Goal: Browse casually: Explore the website without a specific task or goal

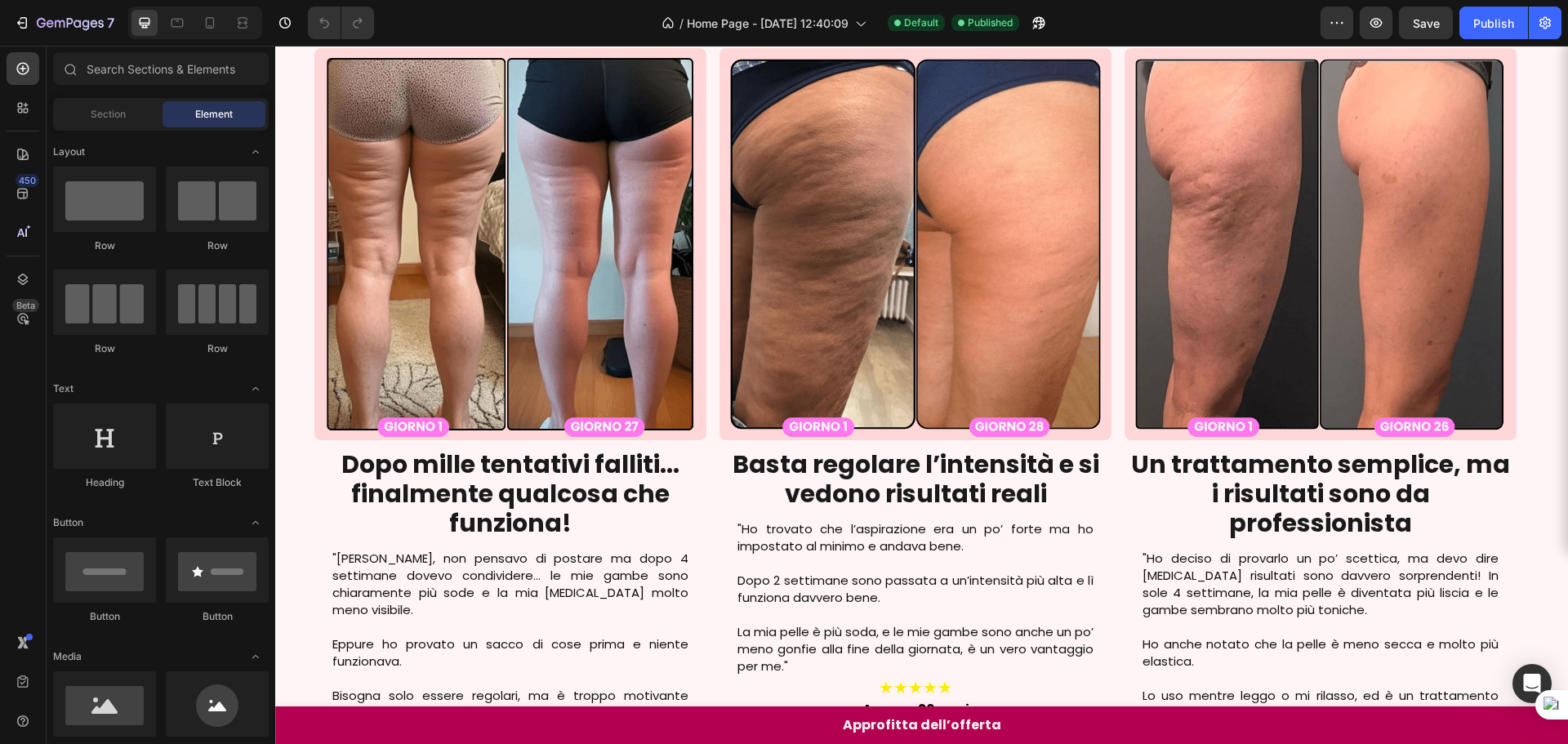
scroll to position [2626, 0]
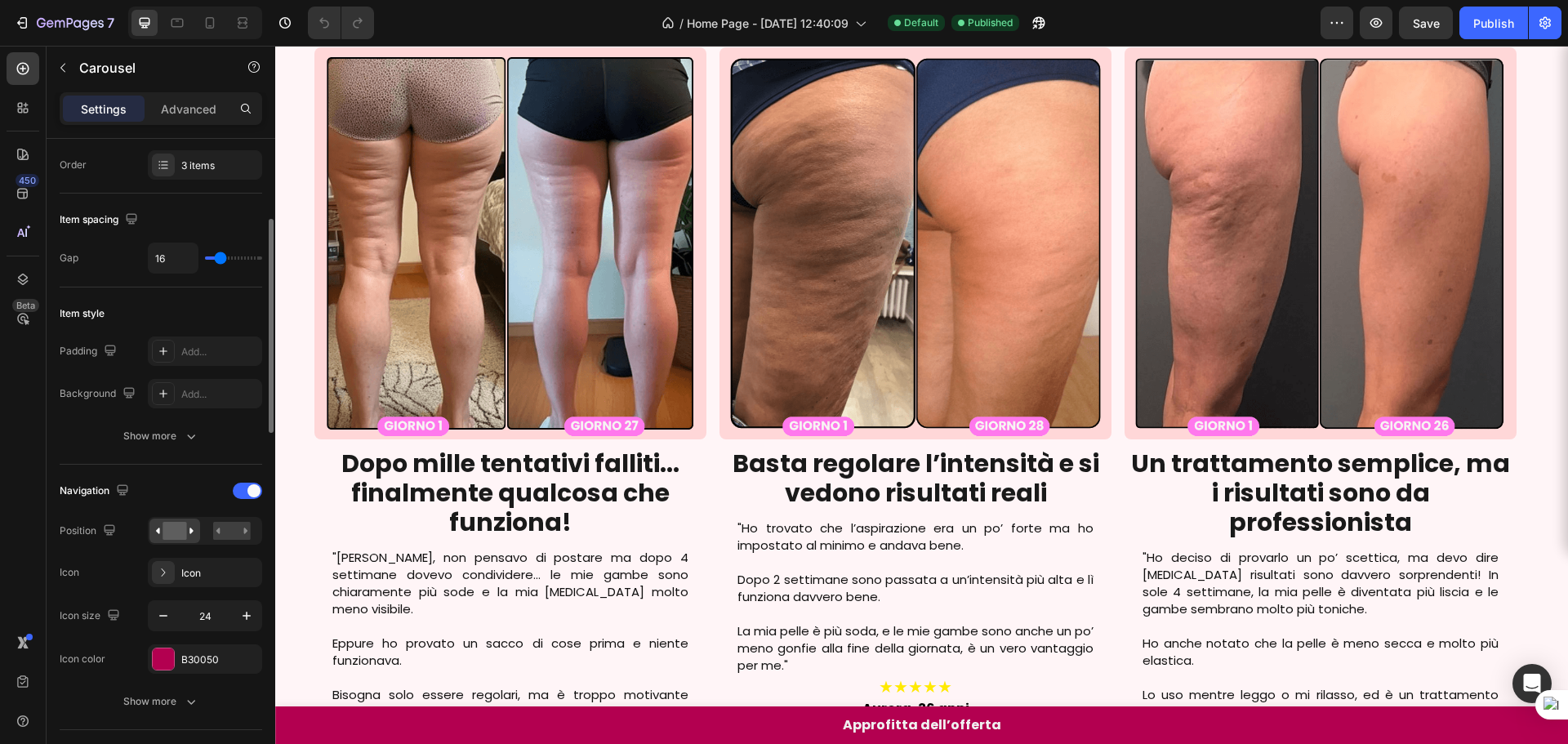
scroll to position [408, 0]
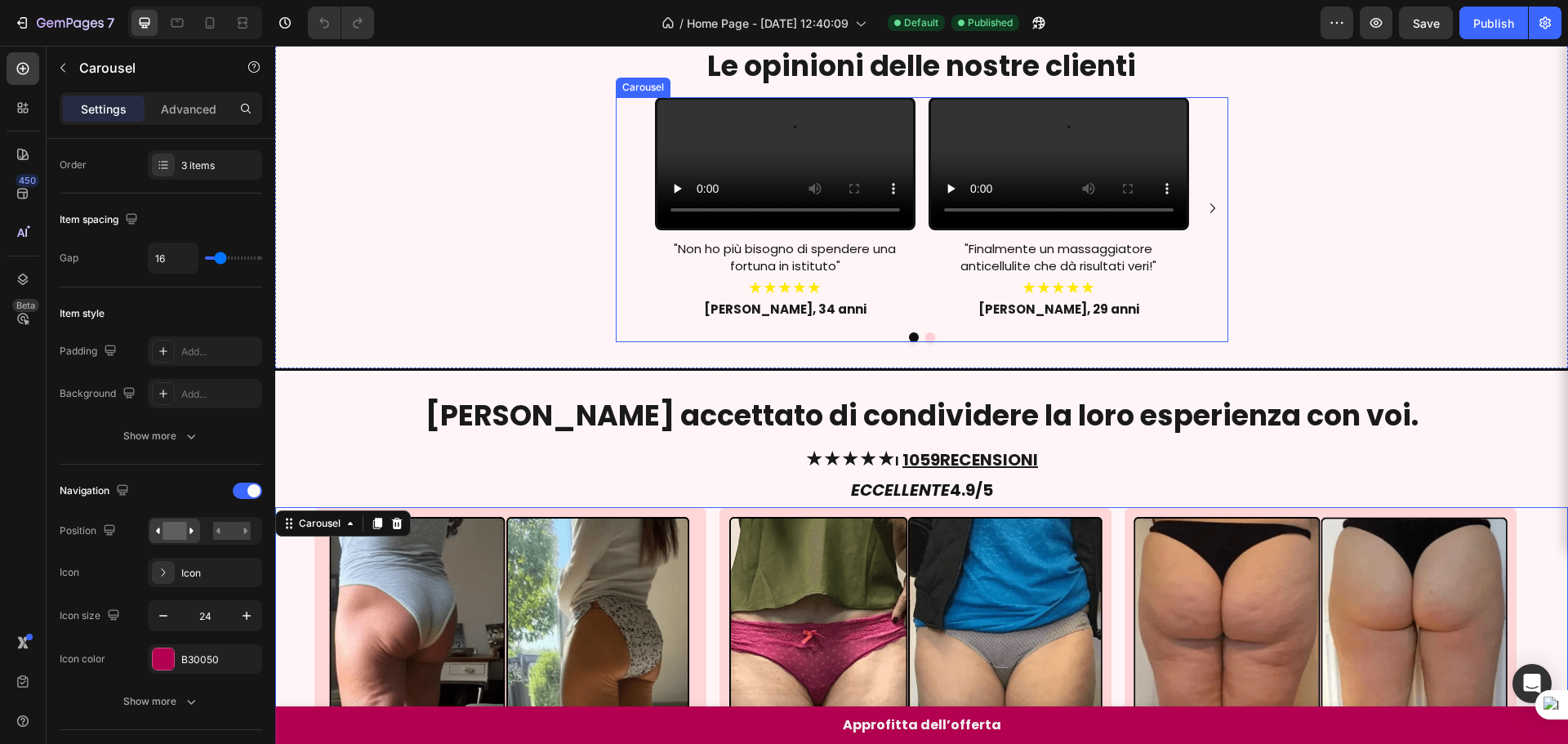
scroll to position [1080, 0]
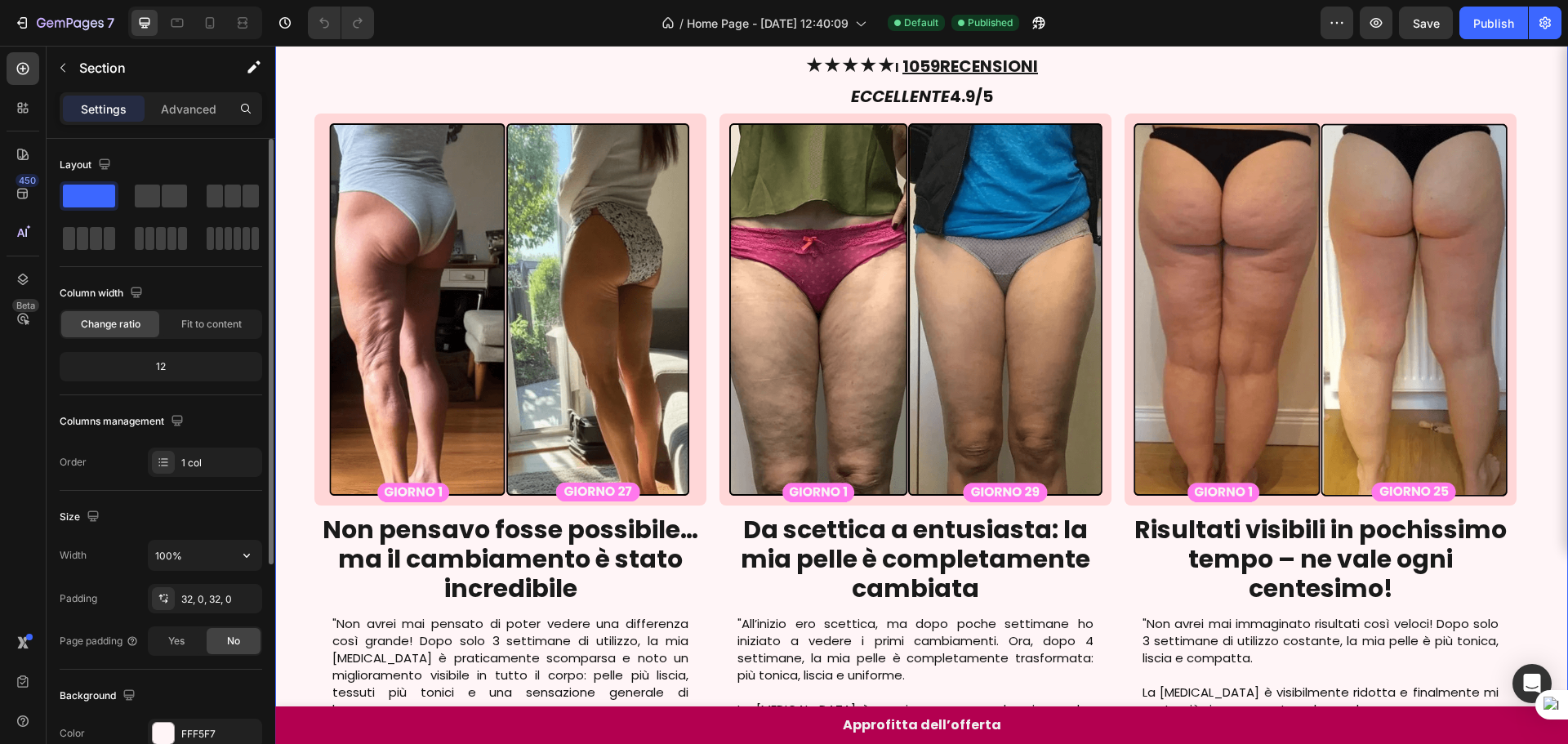
scroll to position [163, 0]
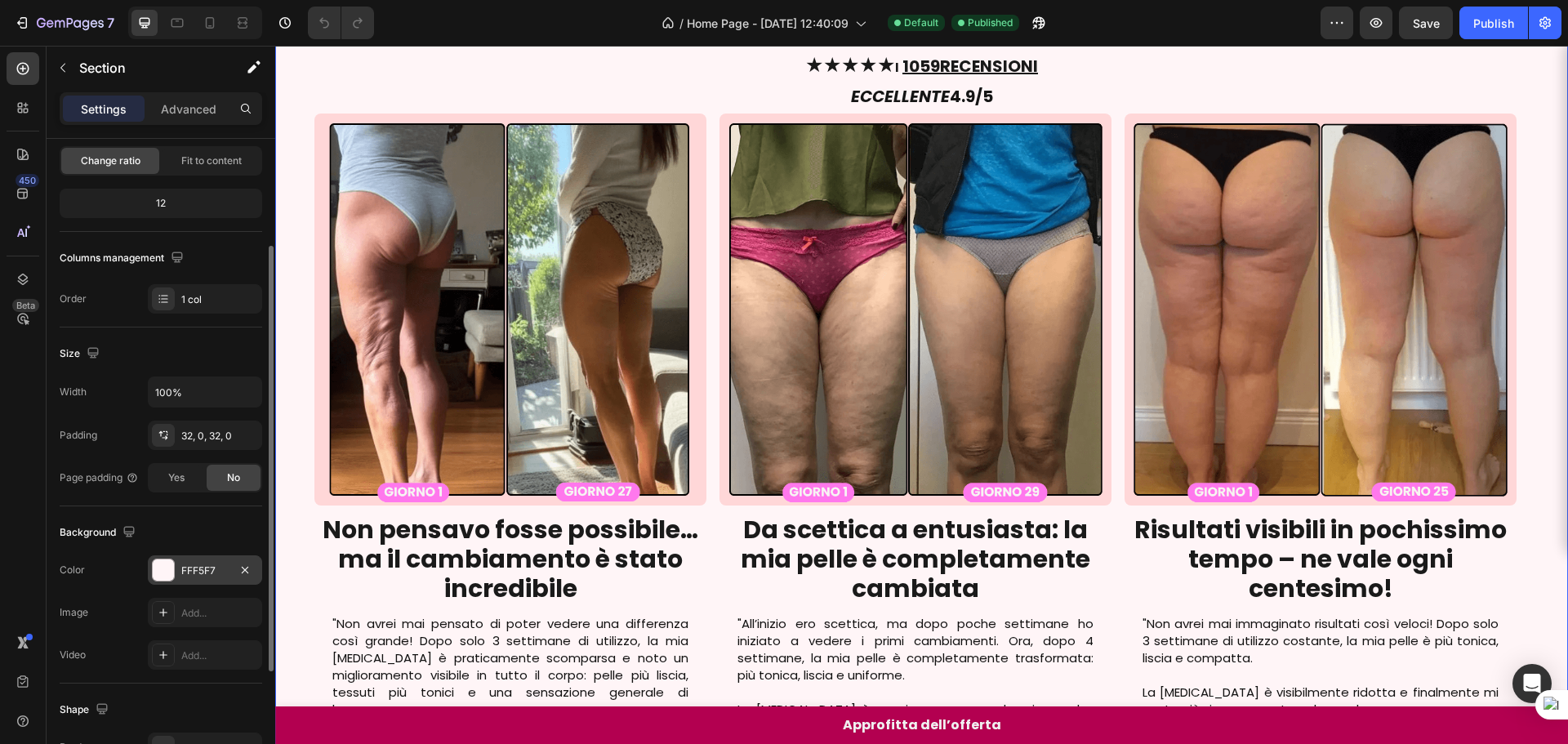
click at [234, 576] on div "FFF5F7" at bounding box center [204, 570] width 114 height 30
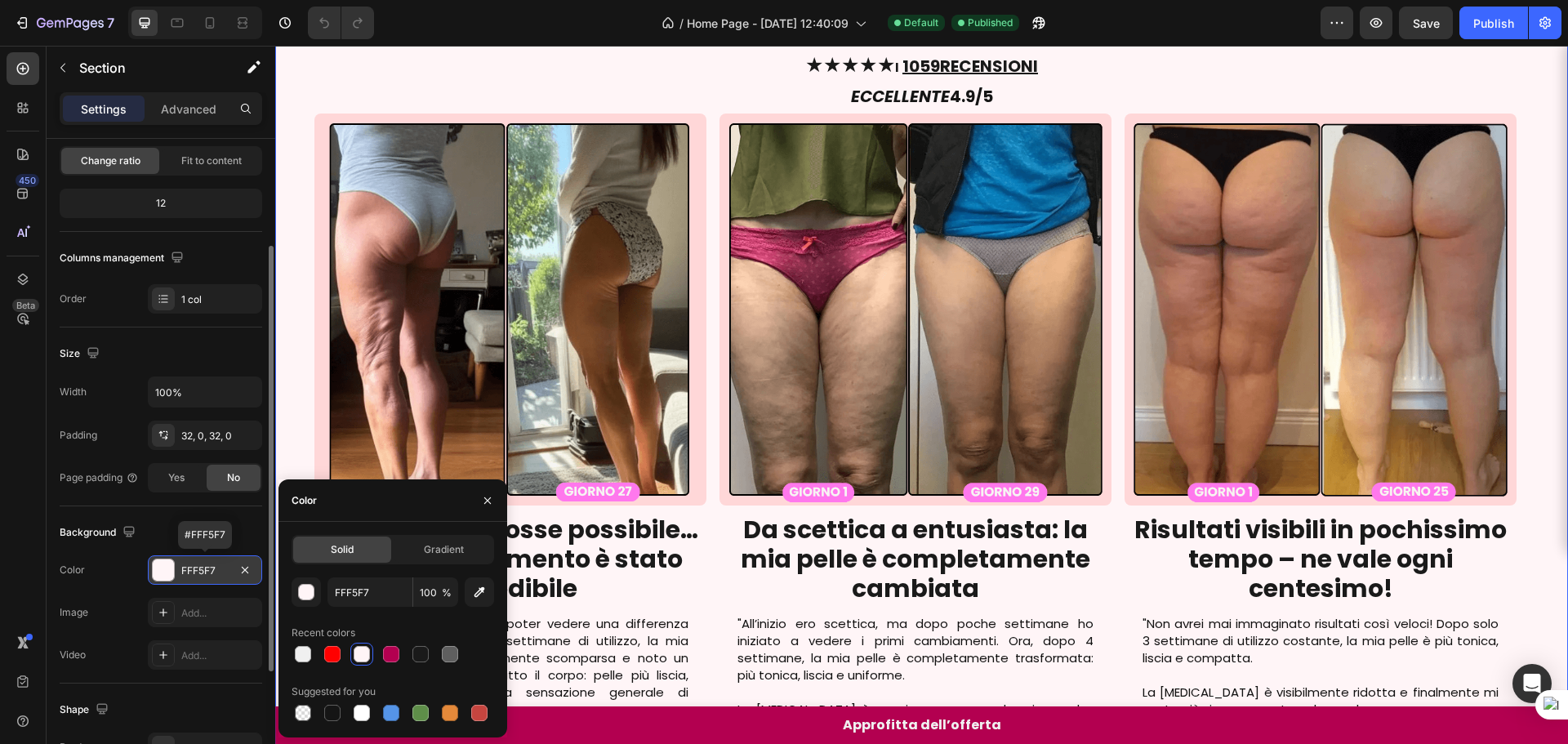
click at [227, 572] on div "FFF5F7" at bounding box center [205, 571] width 48 height 15
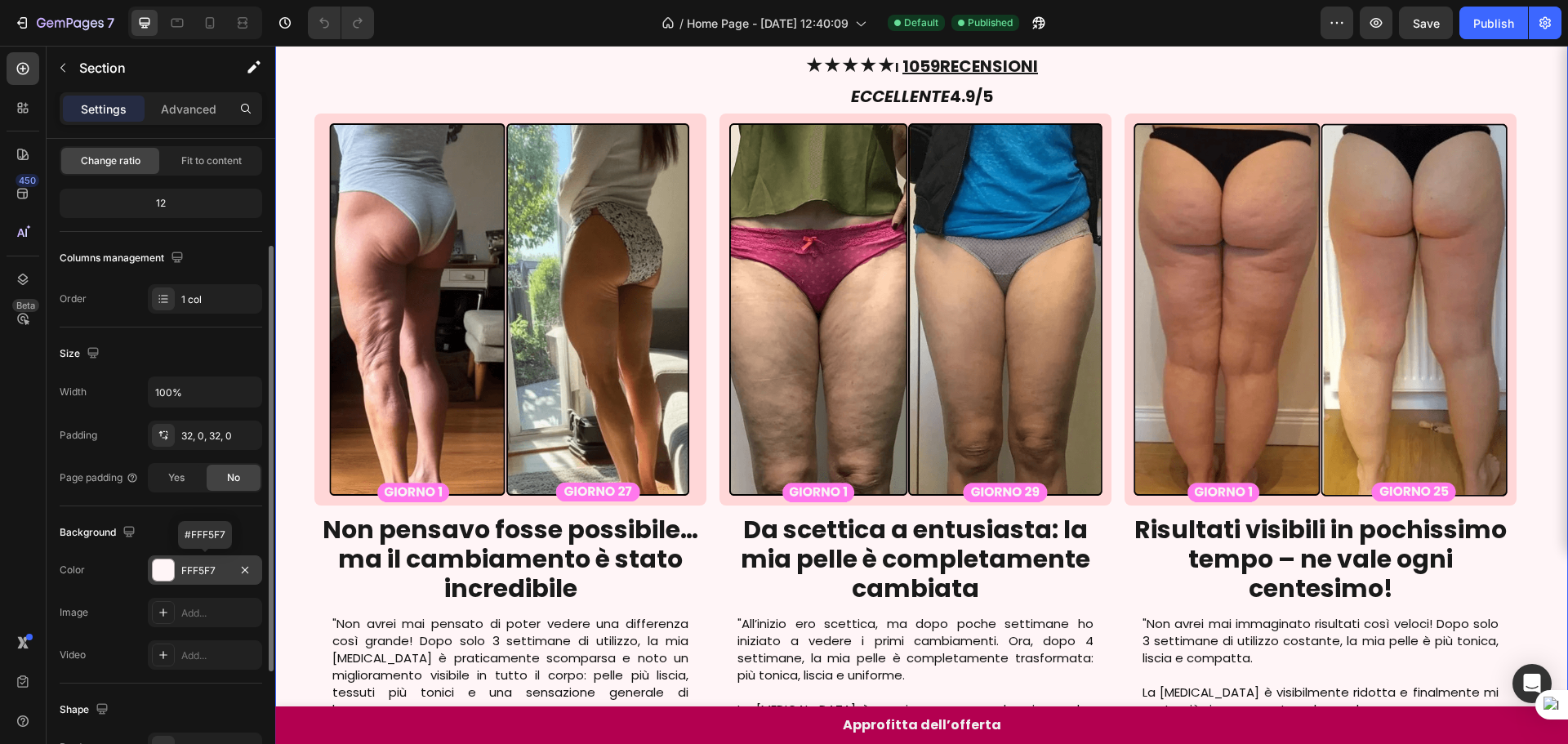
click at [227, 572] on div "FFF5F7" at bounding box center [205, 571] width 48 height 15
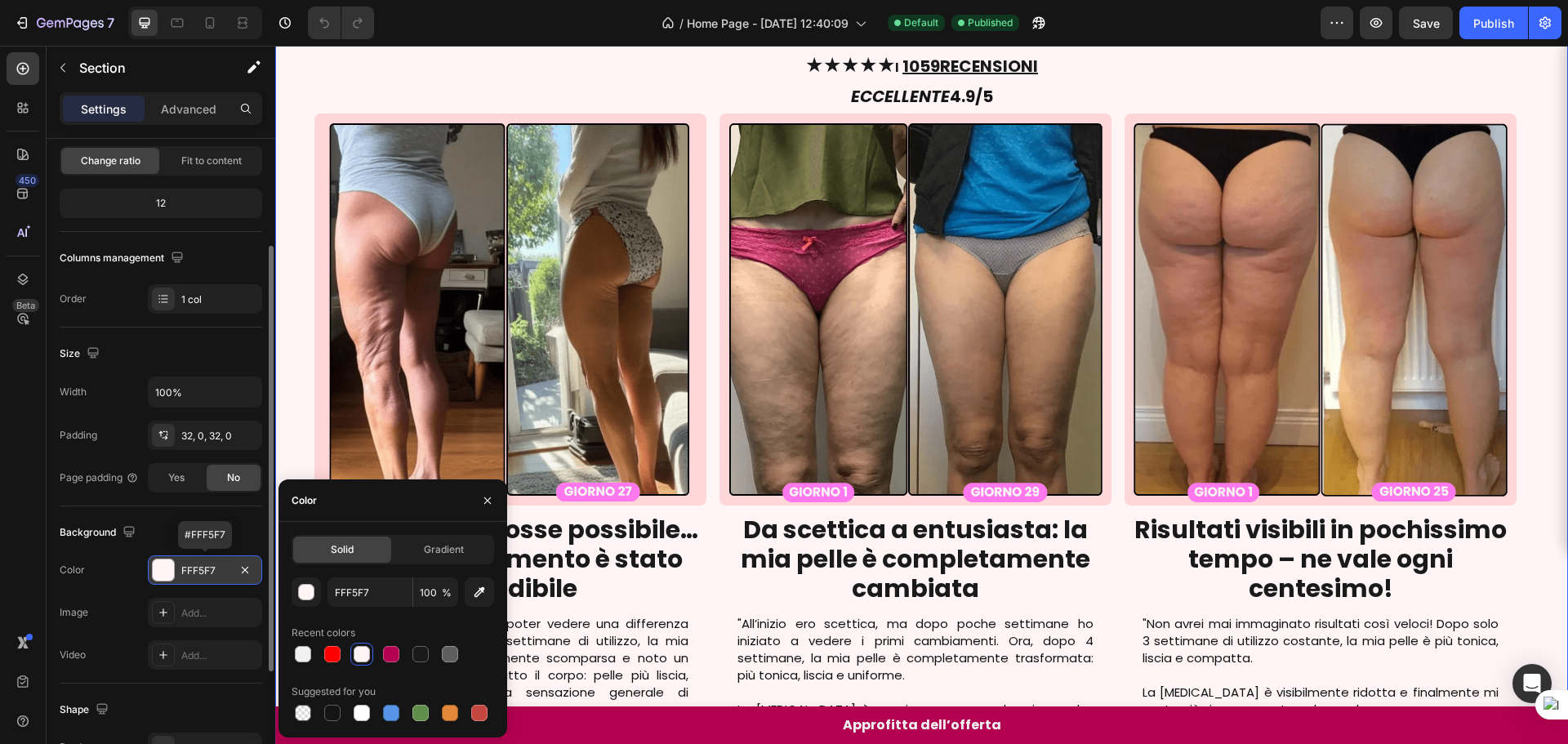
click at [227, 572] on div "FFF5F7" at bounding box center [205, 571] width 48 height 15
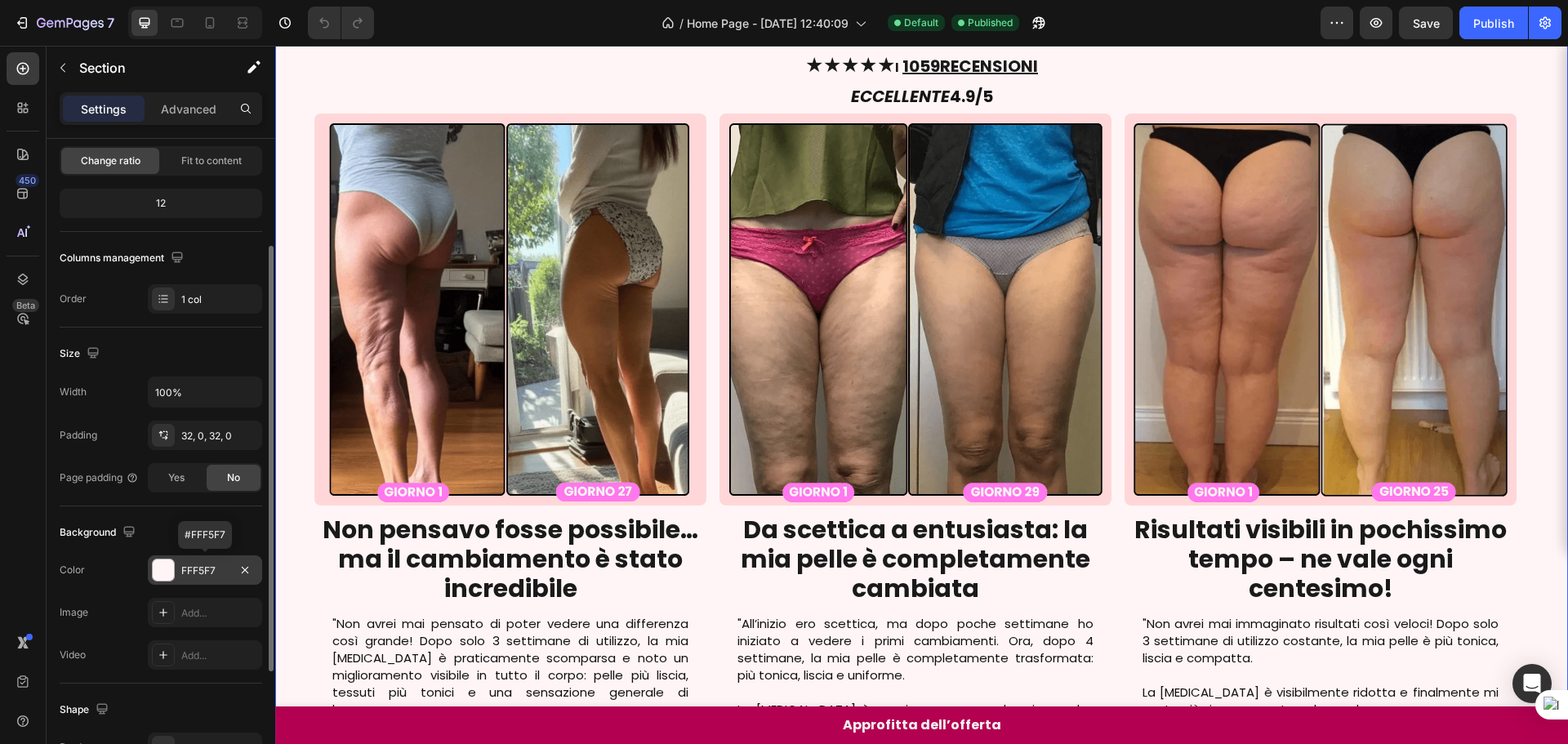
click at [229, 576] on div "FFF5F7" at bounding box center [204, 570] width 114 height 30
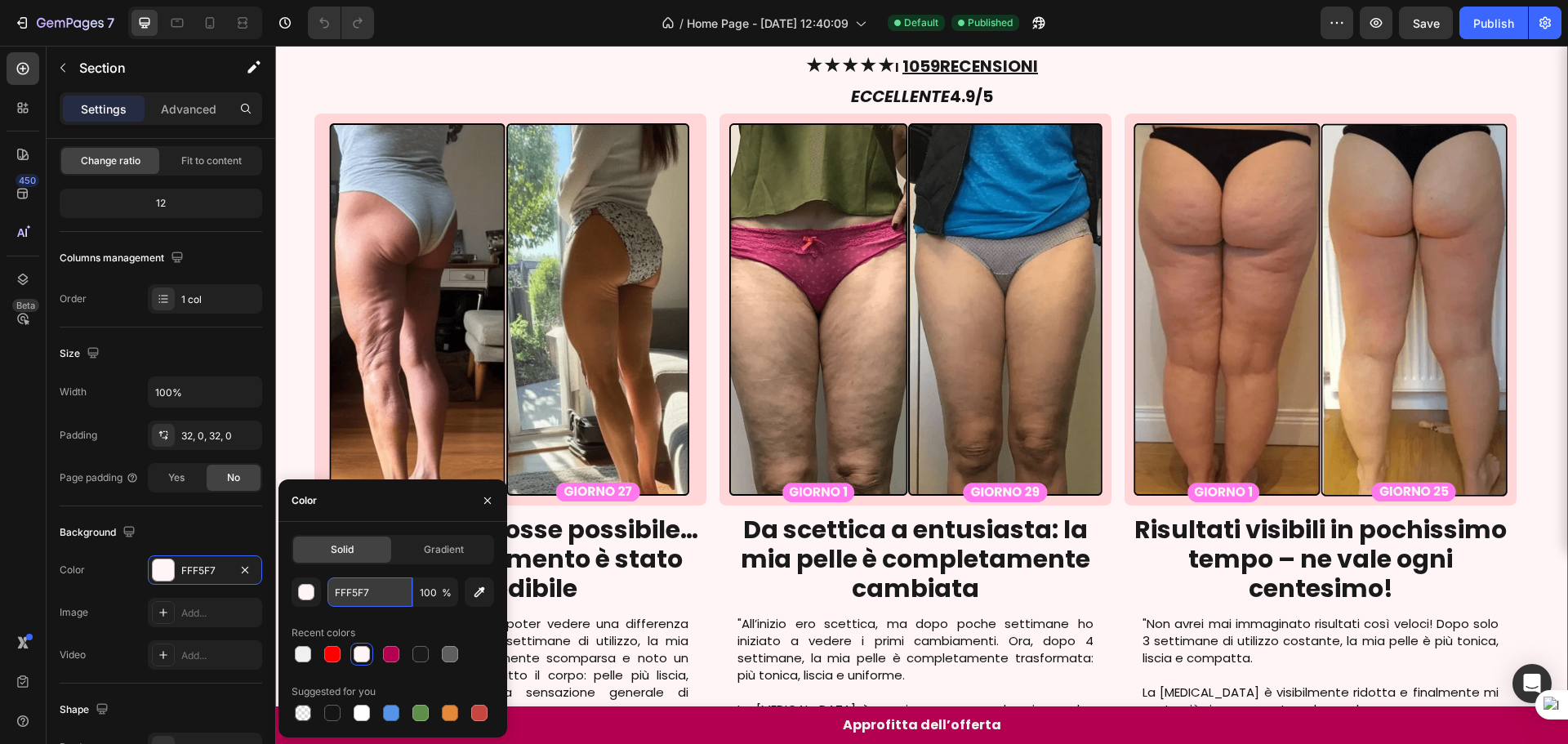
click at [364, 599] on input "FFF5F7" at bounding box center [369, 592] width 85 height 30
